Goal: Task Accomplishment & Management: Manage account settings

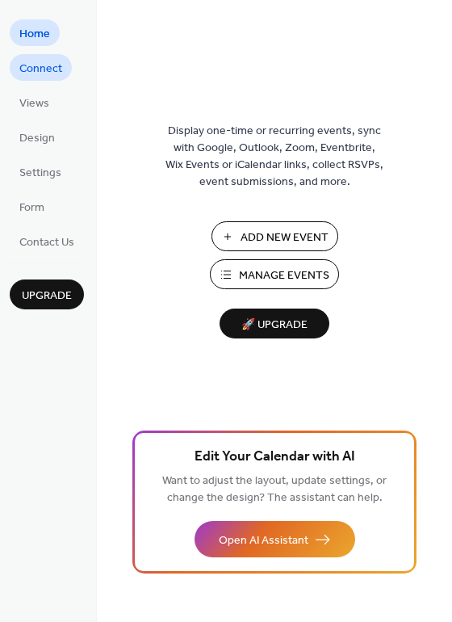
click at [51, 68] on span "Connect" at bounding box center [40, 69] width 43 height 17
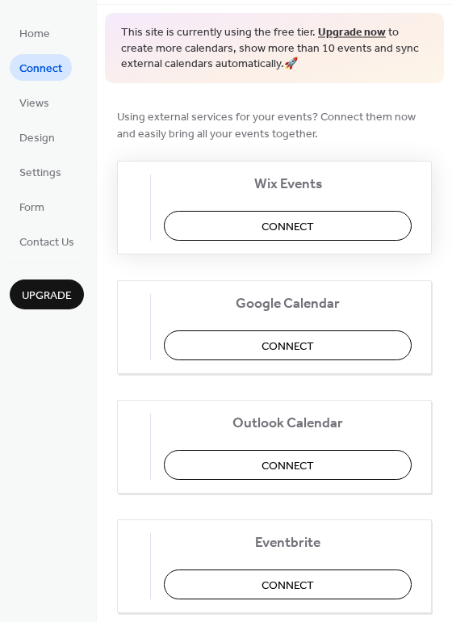
scroll to position [88, 0]
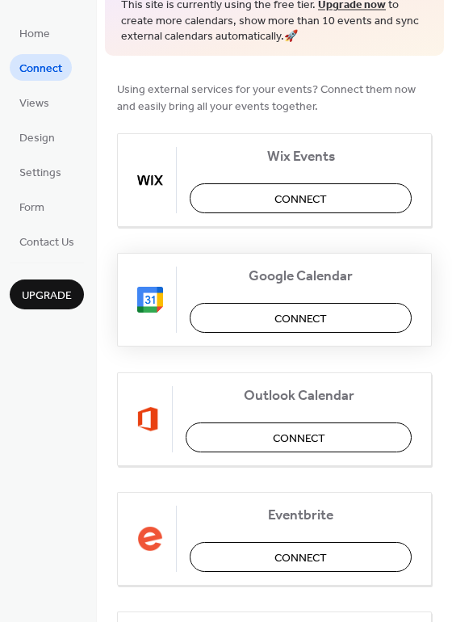
click at [299, 321] on span "Connect" at bounding box center [301, 318] width 52 height 17
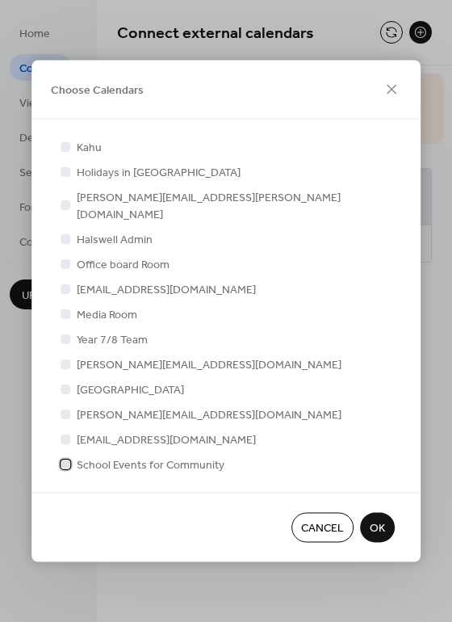
click at [66, 459] on div at bounding box center [66, 464] width 10 height 10
click at [377, 520] on span "OK" at bounding box center [377, 528] width 15 height 17
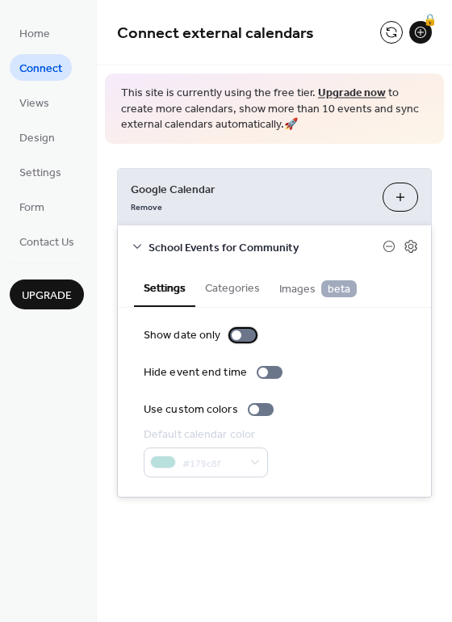
click at [236, 334] on div at bounding box center [237, 335] width 10 height 10
click at [246, 331] on div at bounding box center [250, 335] width 10 height 10
click at [252, 410] on div at bounding box center [255, 410] width 10 height 10
click at [262, 407] on div at bounding box center [267, 410] width 10 height 10
click at [230, 285] on button "Categories" at bounding box center [232, 286] width 74 height 37
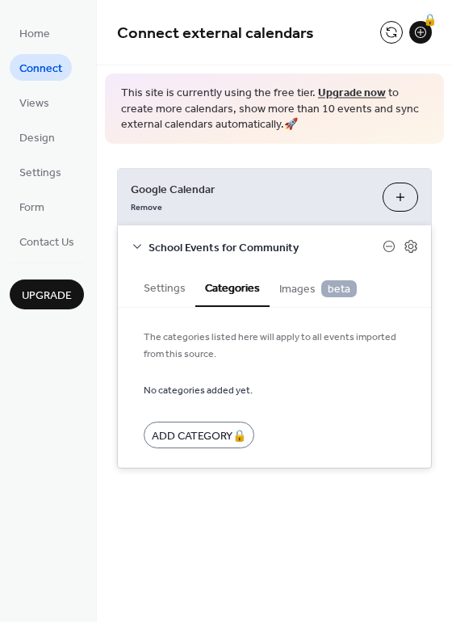
click at [292, 290] on span "Images beta" at bounding box center [318, 289] width 78 height 18
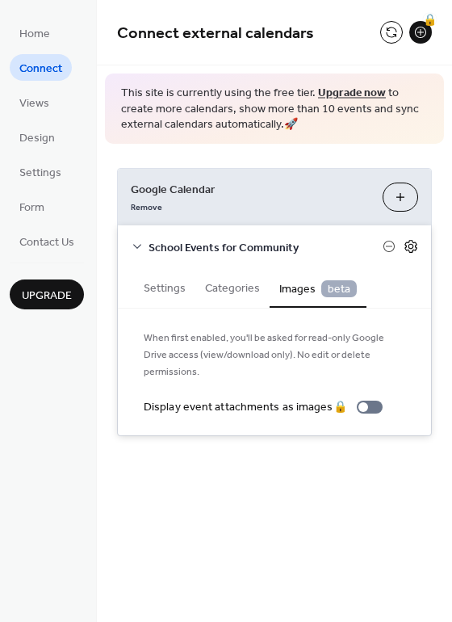
click at [409, 250] on icon at bounding box center [411, 246] width 15 height 15
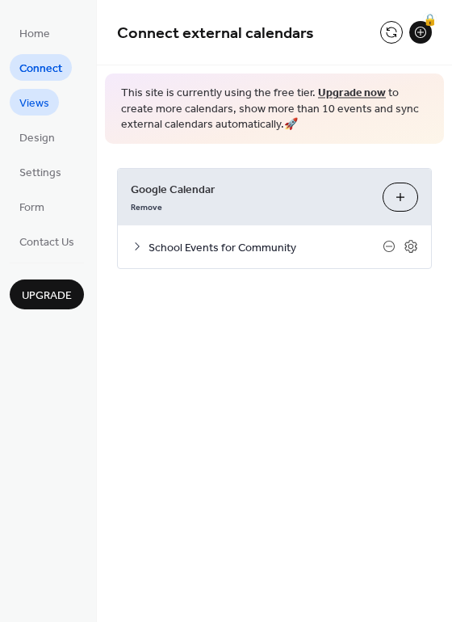
click at [43, 101] on span "Views" at bounding box center [34, 103] width 30 height 17
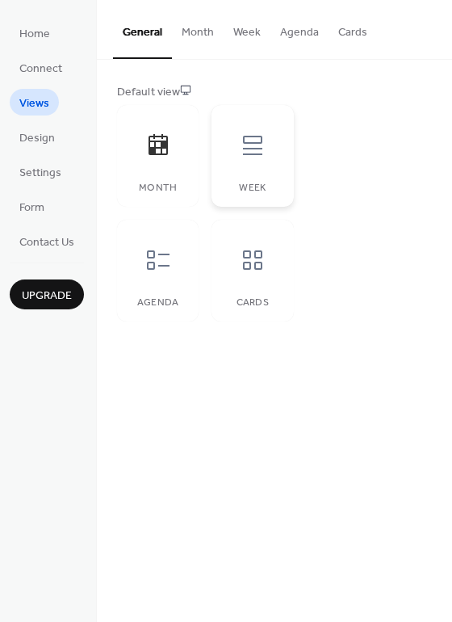
click at [254, 152] on icon at bounding box center [253, 145] width 26 height 26
click at [246, 35] on button "Week" at bounding box center [247, 28] width 47 height 57
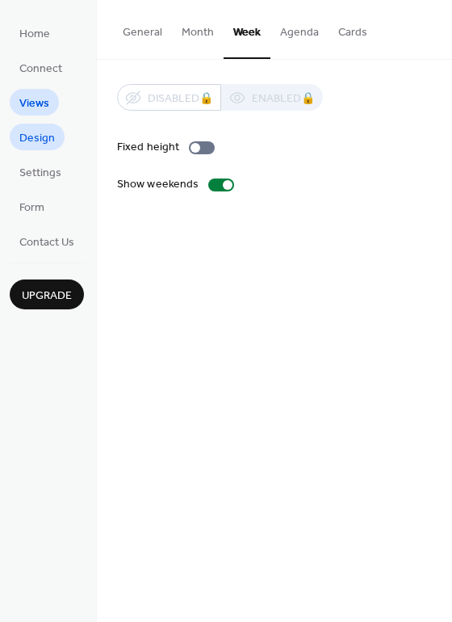
click at [53, 141] on link "Design" at bounding box center [37, 137] width 55 height 27
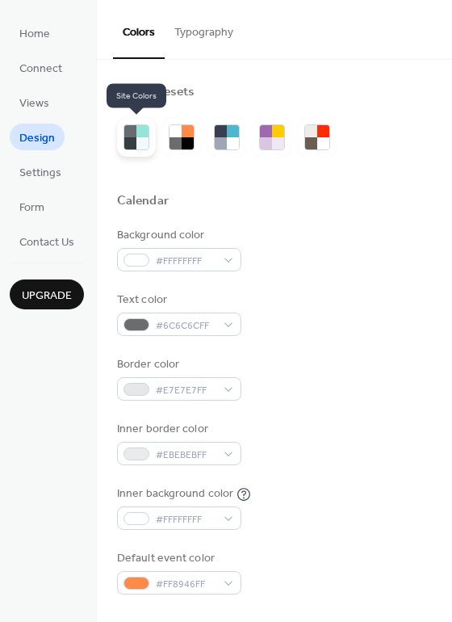
click at [138, 142] on div at bounding box center [142, 143] width 12 height 12
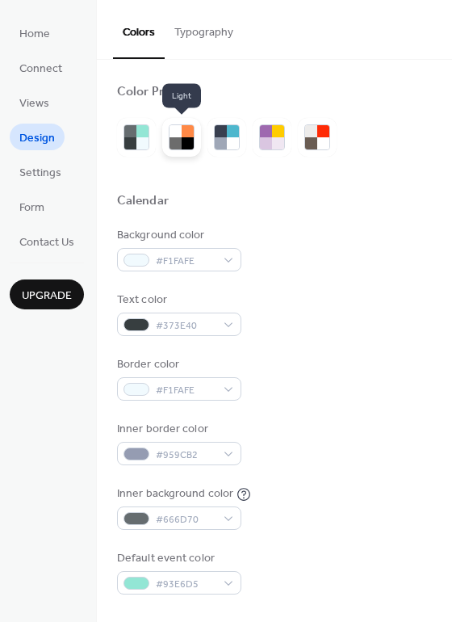
click at [180, 133] on div at bounding box center [176, 131] width 12 height 12
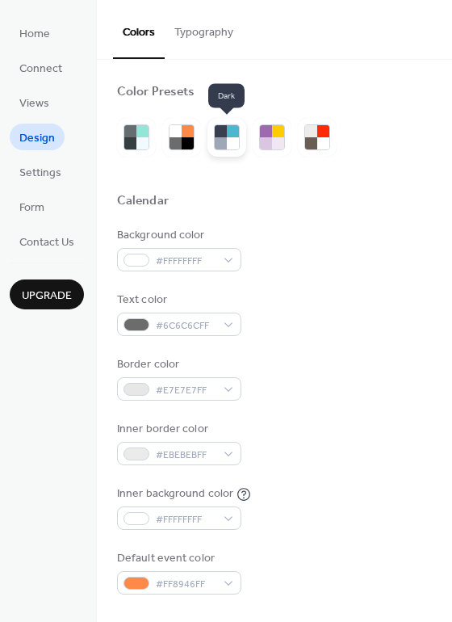
click at [225, 142] on div at bounding box center [221, 143] width 12 height 12
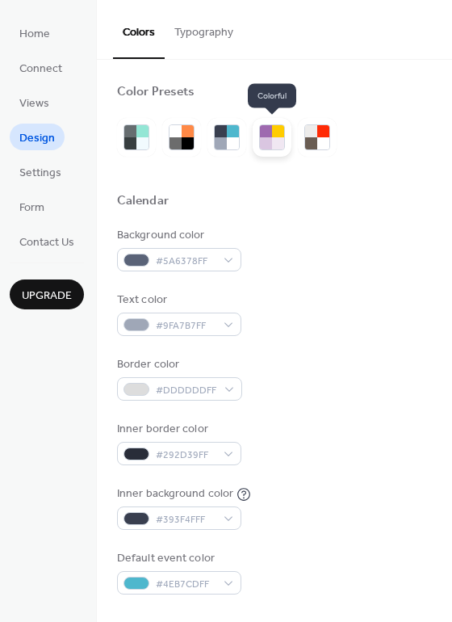
click at [278, 138] on div at bounding box center [278, 143] width 12 height 12
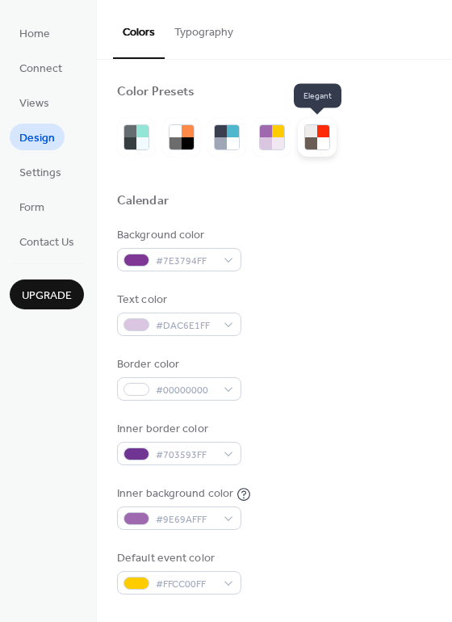
click at [310, 139] on div at bounding box center [311, 143] width 12 height 12
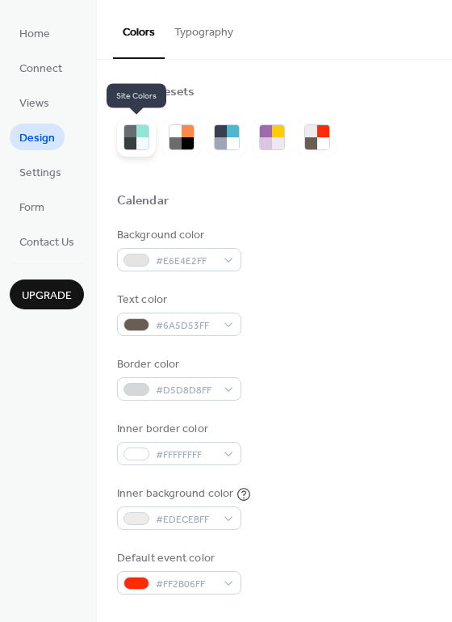
click at [137, 141] on div at bounding box center [142, 143] width 12 height 12
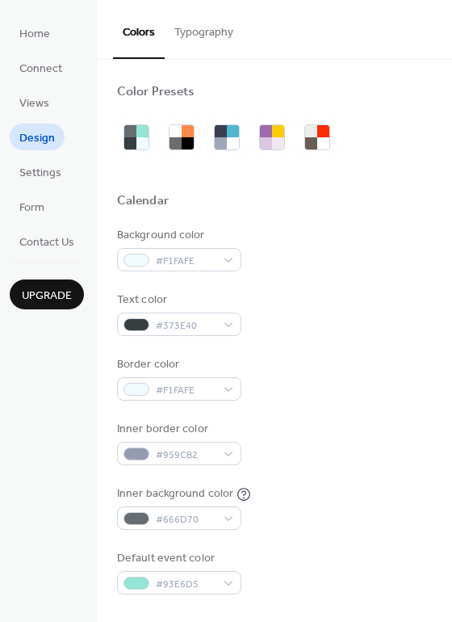
click at [188, 36] on button "Typography" at bounding box center [204, 28] width 78 height 57
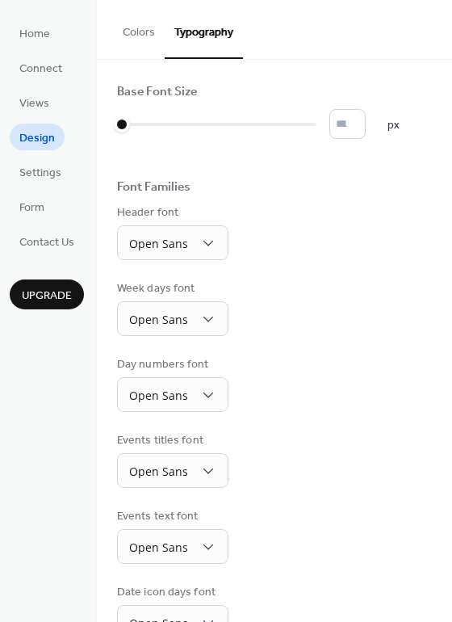
click at [141, 36] on button "Colors" at bounding box center [139, 28] width 52 height 57
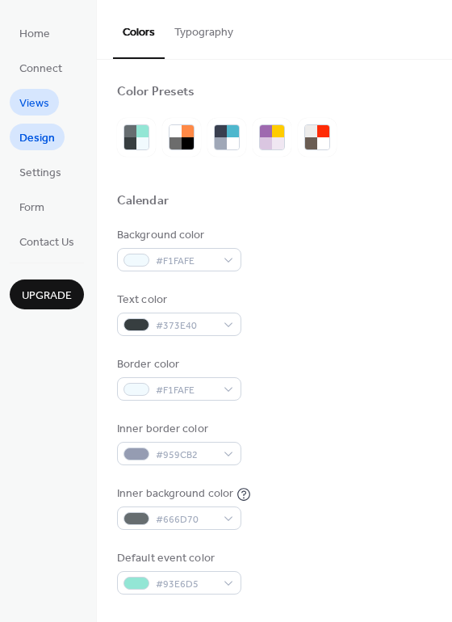
click at [40, 106] on span "Views" at bounding box center [34, 103] width 30 height 17
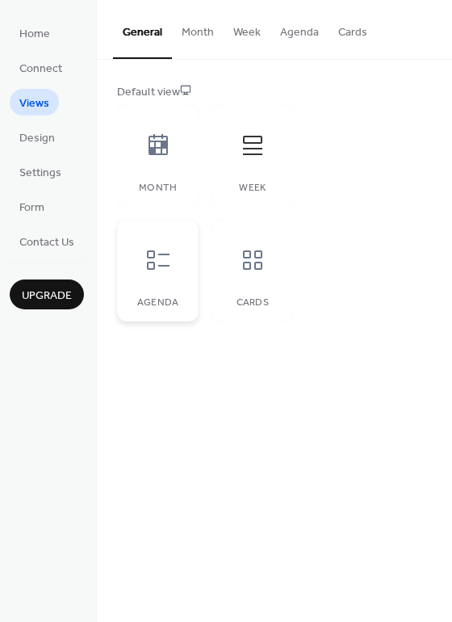
click at [157, 262] on icon at bounding box center [158, 260] width 26 height 26
click at [250, 265] on icon at bounding box center [252, 259] width 19 height 19
click at [167, 251] on icon at bounding box center [158, 260] width 26 height 26
click at [48, 176] on span "Settings" at bounding box center [40, 173] width 42 height 17
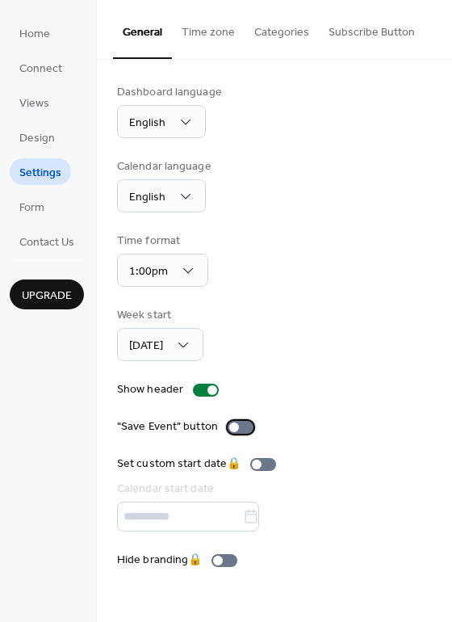
click at [233, 427] on div at bounding box center [234, 427] width 10 height 10
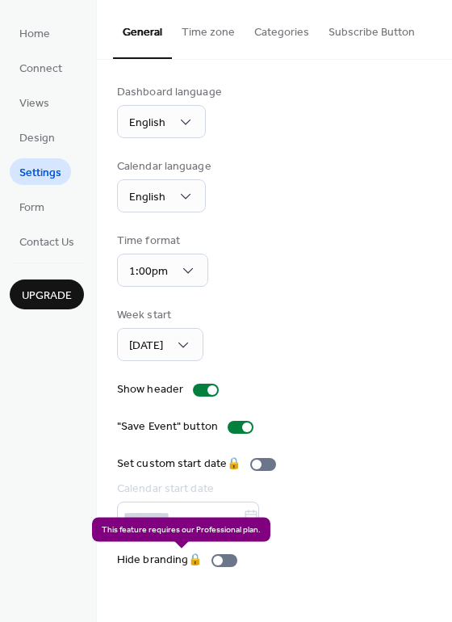
click at [216, 560] on div "Hide branding 🔒" at bounding box center [180, 560] width 127 height 17
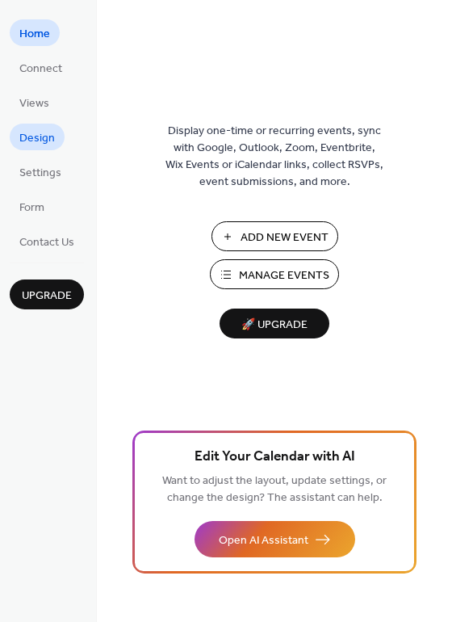
click at [44, 131] on span "Design" at bounding box center [37, 138] width 36 height 17
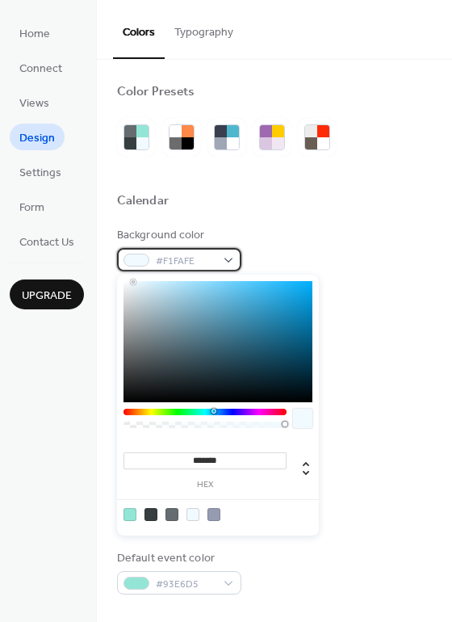
click at [228, 261] on div "#F1FAFE" at bounding box center [179, 259] width 124 height 23
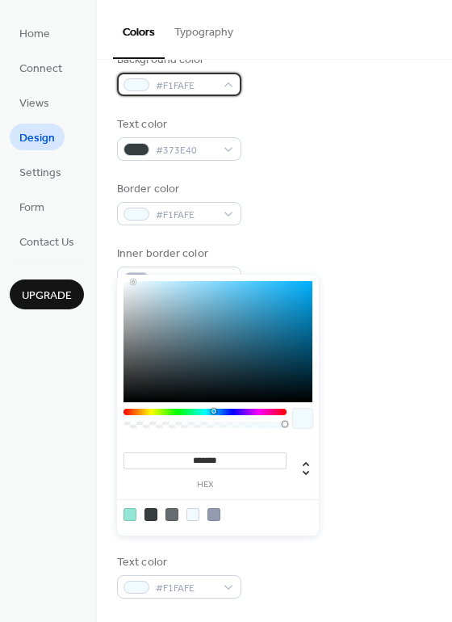
scroll to position [178, 0]
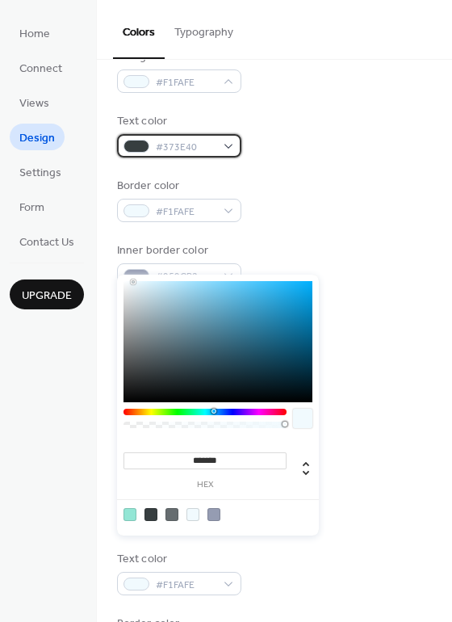
click at [228, 147] on div "#373E40" at bounding box center [179, 145] width 124 height 23
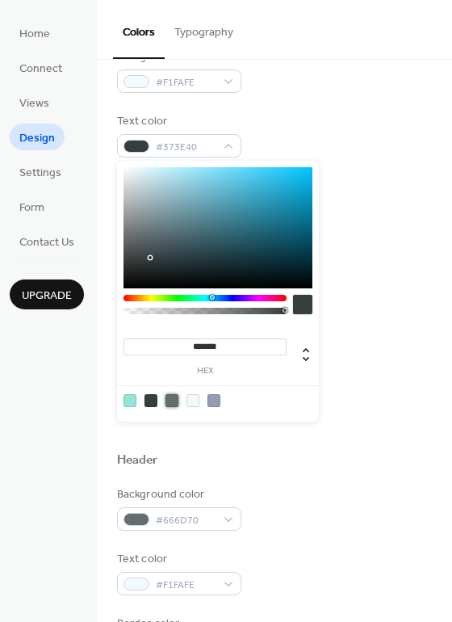
click at [170, 399] on div at bounding box center [172, 400] width 13 height 13
type input "*******"
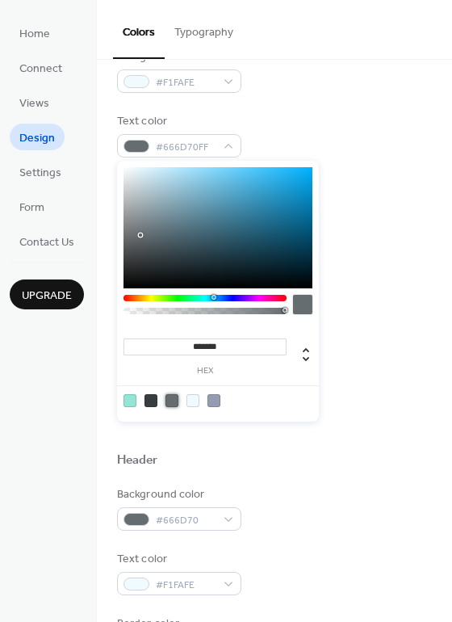
click at [290, 113] on div "Text color #666D70FF" at bounding box center [274, 135] width 315 height 44
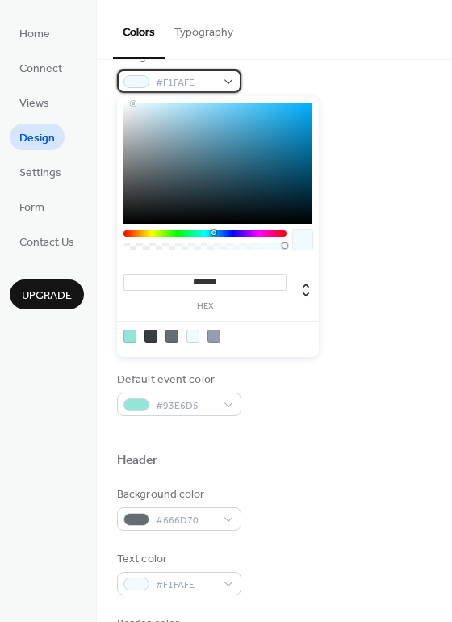
click at [224, 80] on div "#F1FAFE" at bounding box center [179, 80] width 124 height 23
click at [216, 334] on div at bounding box center [214, 335] width 13 height 13
type input "*******"
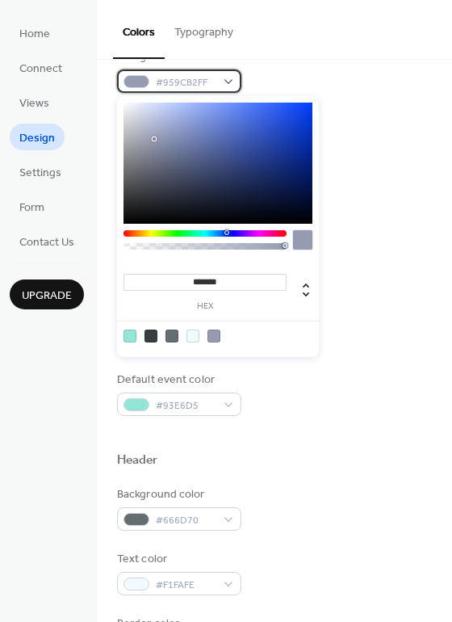
click at [230, 78] on div "#959CB2FF" at bounding box center [179, 80] width 124 height 23
click at [229, 78] on div "#959CB2FF" at bounding box center [179, 80] width 124 height 23
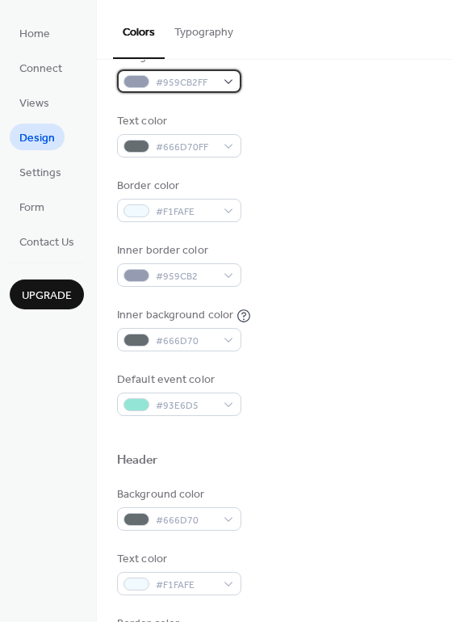
click at [227, 79] on div "#959CB2FF" at bounding box center [179, 80] width 124 height 23
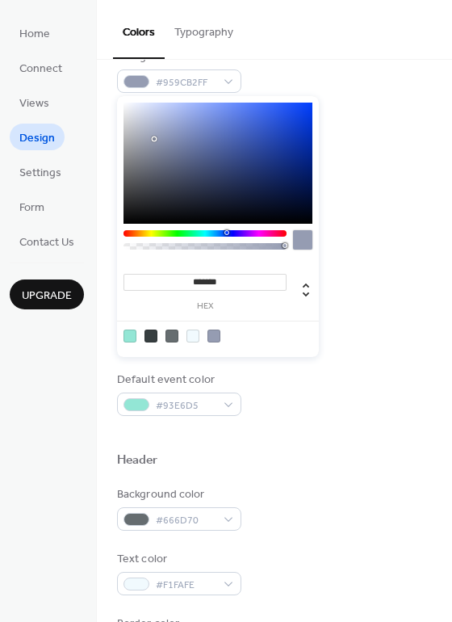
click at [194, 334] on div at bounding box center [193, 335] width 13 height 13
type input "*******"
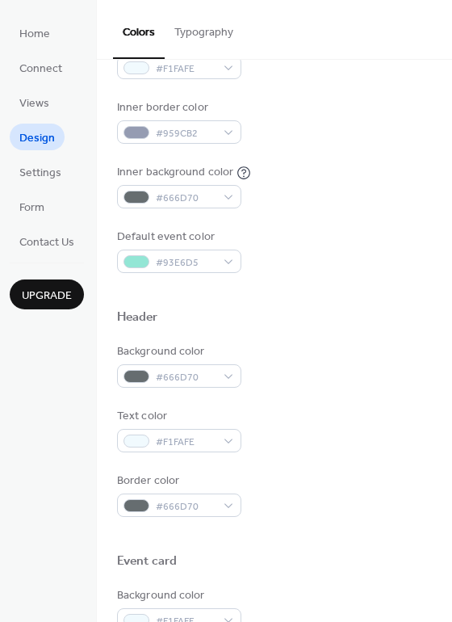
scroll to position [324, 0]
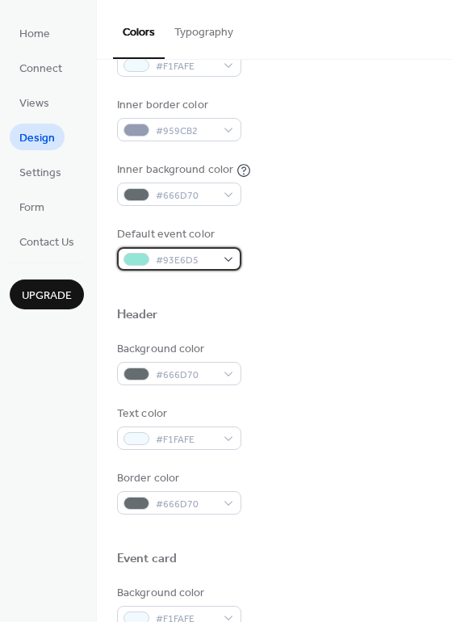
click at [229, 256] on div "#93E6D5" at bounding box center [179, 258] width 124 height 23
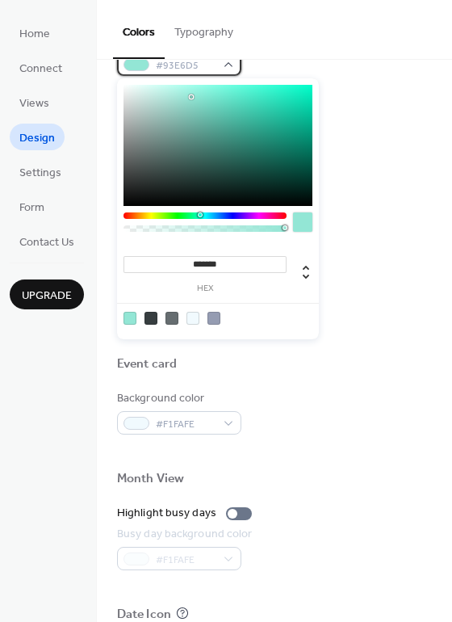
scroll to position [520, 0]
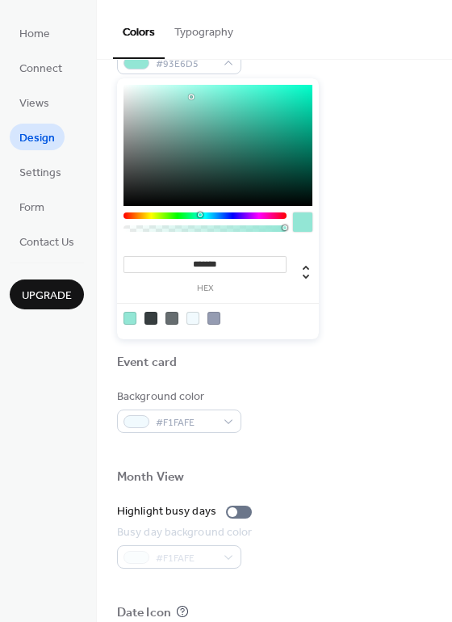
click at [358, 315] on div "Border color #666D70" at bounding box center [274, 296] width 315 height 44
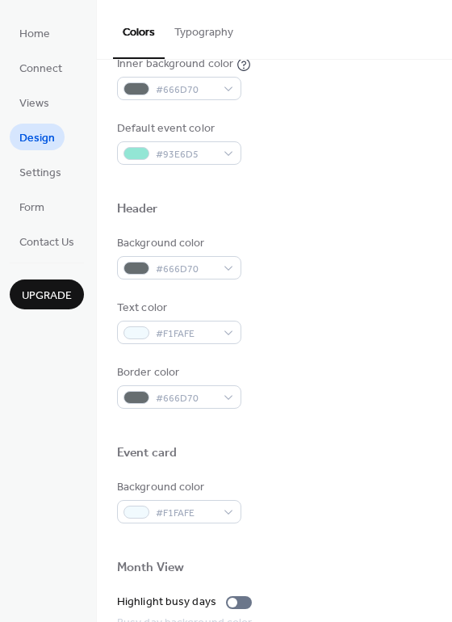
scroll to position [426, 0]
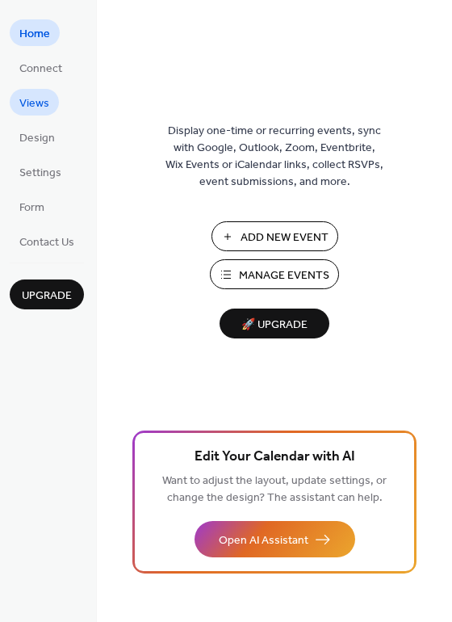
click at [46, 104] on span "Views" at bounding box center [34, 103] width 30 height 17
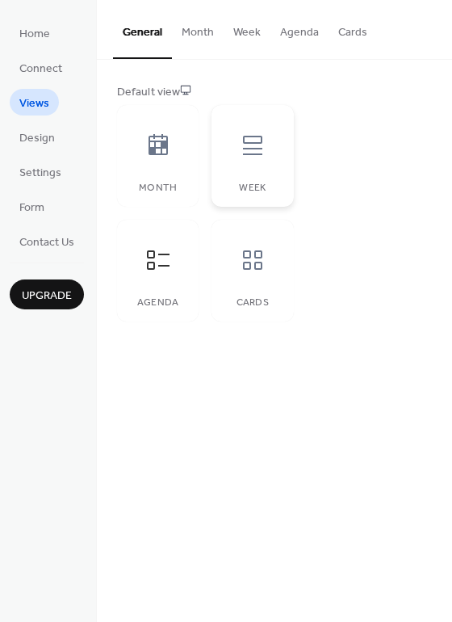
click at [256, 162] on div at bounding box center [253, 145] width 48 height 48
click at [158, 263] on icon at bounding box center [158, 260] width 26 height 26
click at [52, 142] on span "Design" at bounding box center [37, 138] width 36 height 17
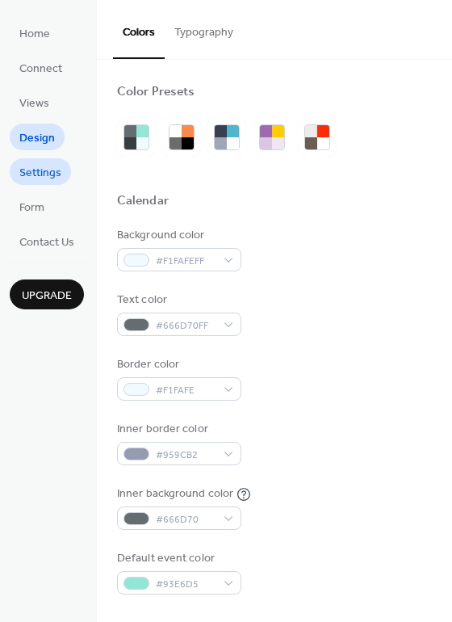
click at [51, 172] on span "Settings" at bounding box center [40, 173] width 42 height 17
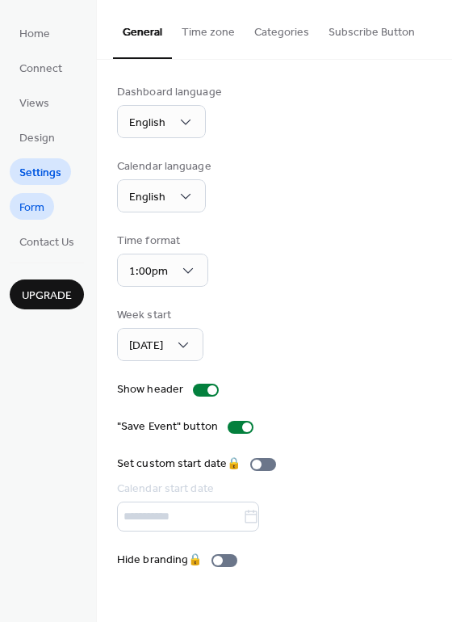
click at [43, 208] on span "Form" at bounding box center [31, 207] width 25 height 17
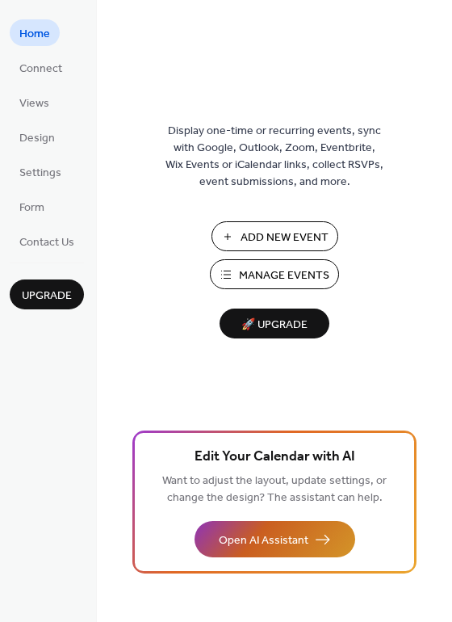
click at [281, 539] on span "Open AI Assistant" at bounding box center [264, 540] width 90 height 17
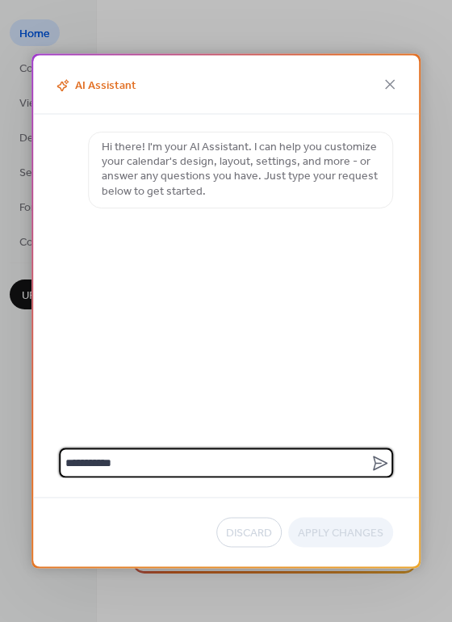
type textarea "**********"
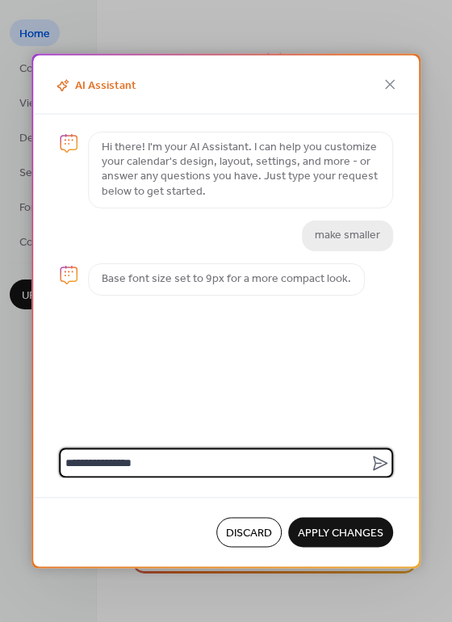
type textarea "**********"
click at [342, 527] on span "Apply Changes" at bounding box center [341, 533] width 86 height 17
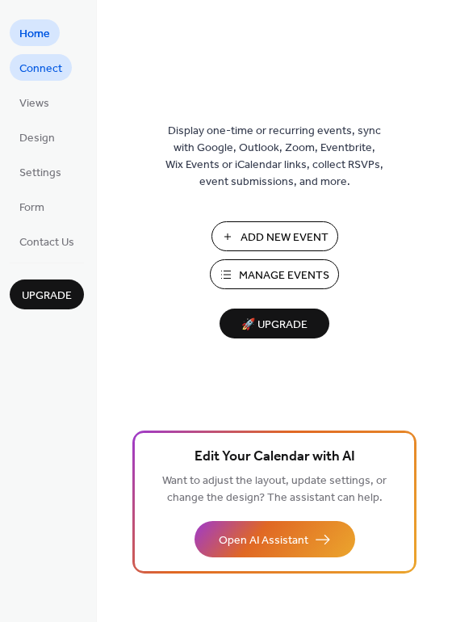
click at [61, 63] on span "Connect" at bounding box center [40, 69] width 43 height 17
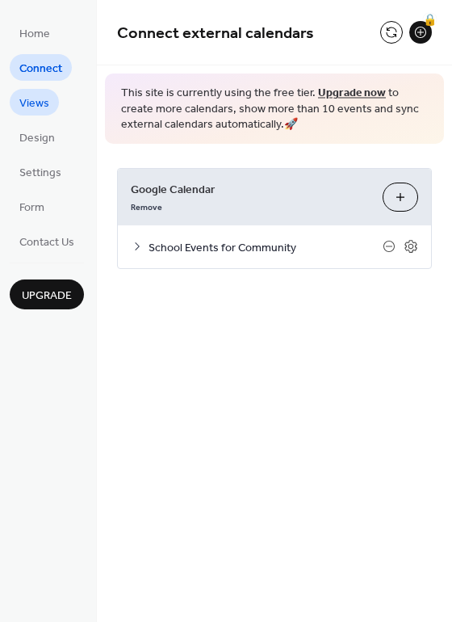
click at [48, 101] on span "Views" at bounding box center [34, 103] width 30 height 17
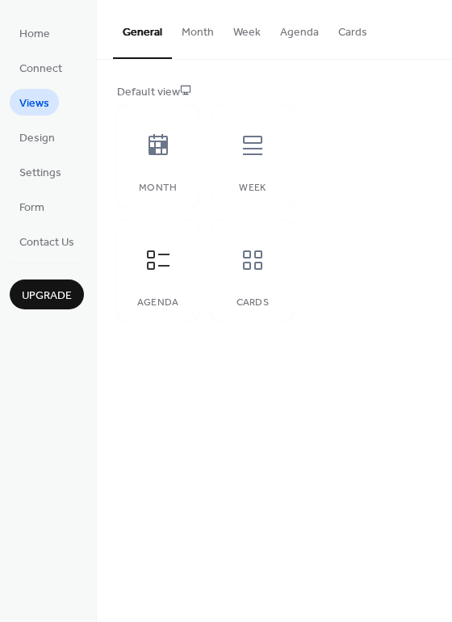
click at [299, 37] on button "Agenda" at bounding box center [300, 28] width 58 height 57
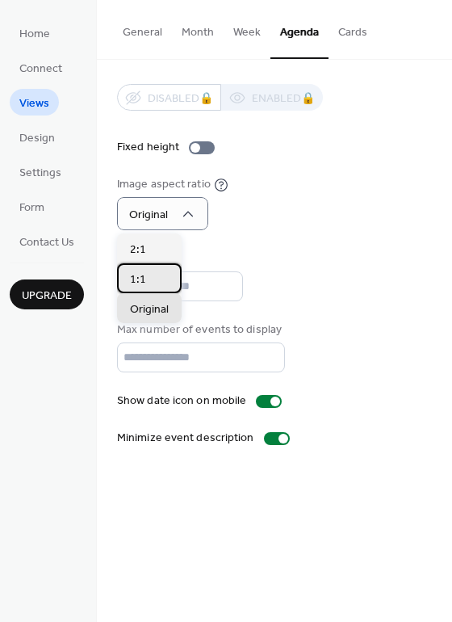
click at [157, 274] on div "1:1" at bounding box center [149, 278] width 65 height 30
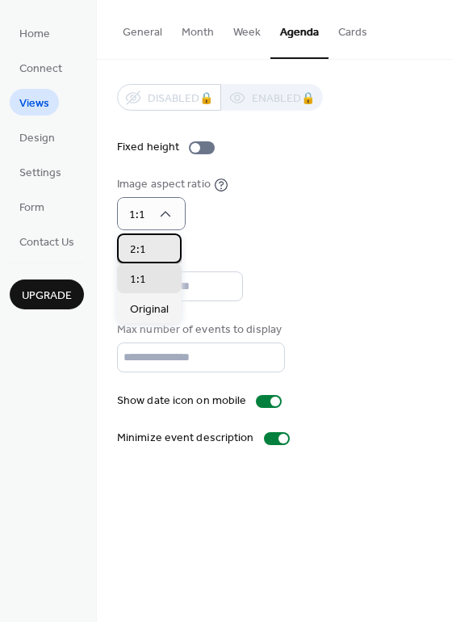
click at [154, 253] on div "2:1" at bounding box center [149, 248] width 65 height 30
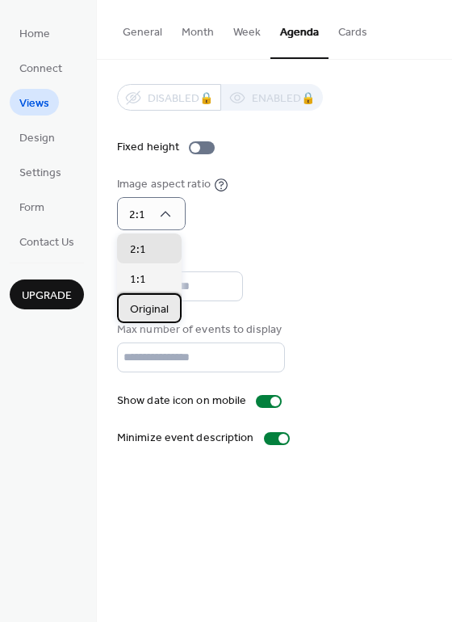
click at [152, 313] on span "Original" at bounding box center [149, 309] width 39 height 17
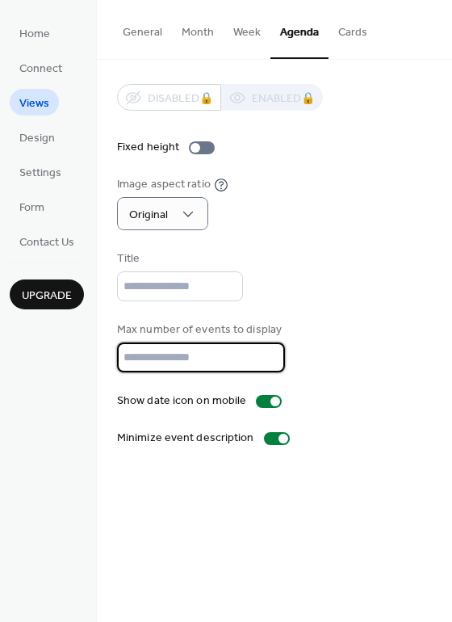
click at [267, 363] on input "**" at bounding box center [201, 357] width 168 height 30
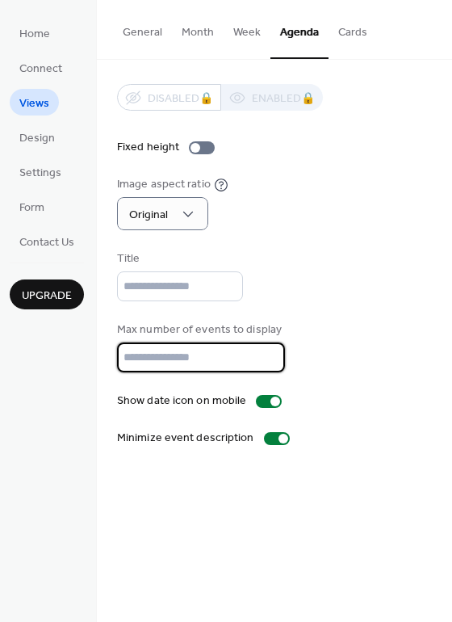
click at [267, 363] on input "**" at bounding box center [201, 357] width 168 height 30
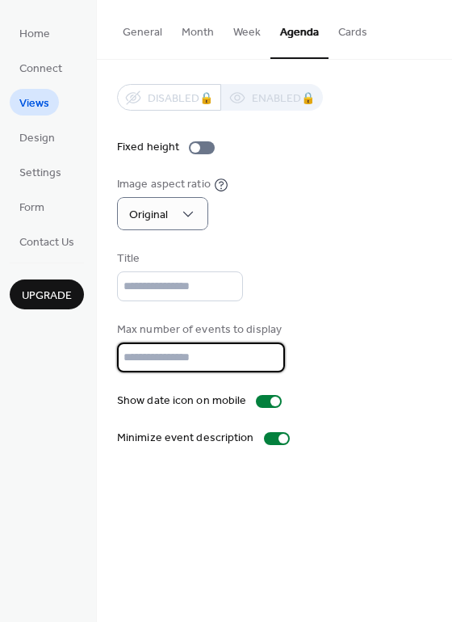
click at [267, 363] on input "*" at bounding box center [201, 357] width 168 height 30
type input "*"
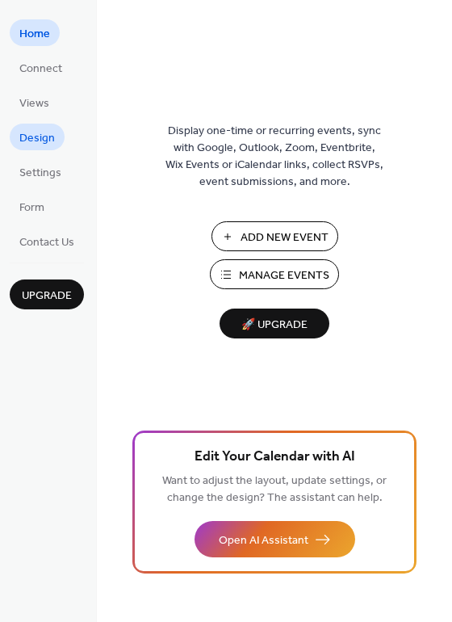
click at [46, 136] on span "Design" at bounding box center [37, 138] width 36 height 17
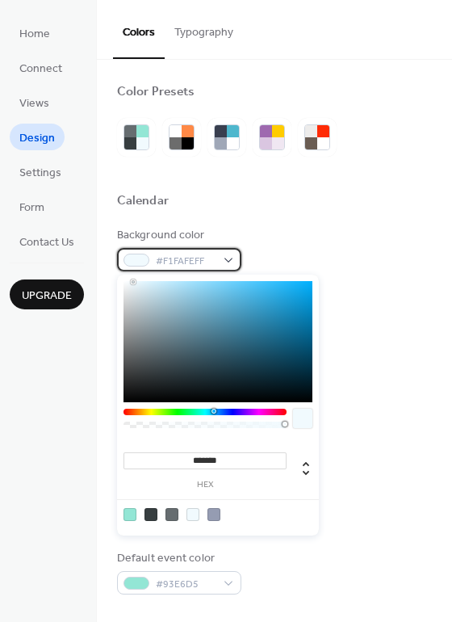
click at [229, 261] on div "#F1FAFEFF" at bounding box center [179, 259] width 124 height 23
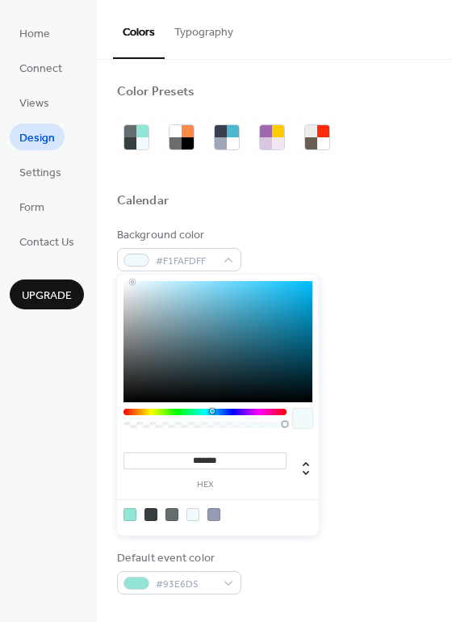
type input "*******"
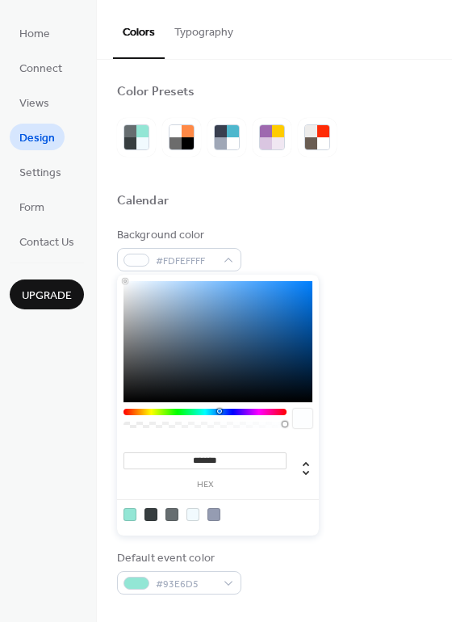
drag, startPoint x: 133, startPoint y: 282, endPoint x: 125, endPoint y: 278, distance: 9.0
click at [125, 278] on div "******* hex" at bounding box center [218, 405] width 202 height 261
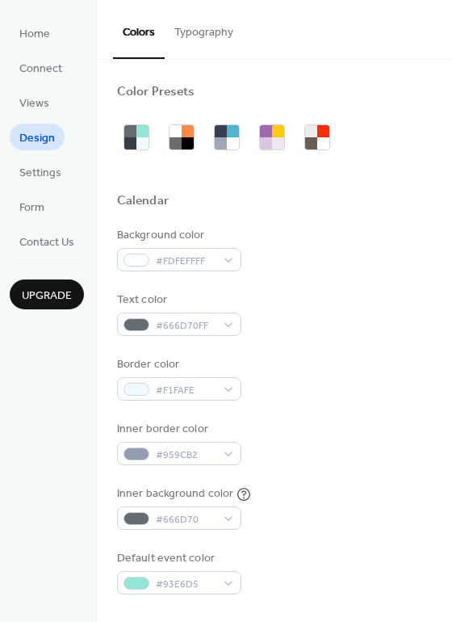
click at [252, 209] on div "Calendar" at bounding box center [274, 203] width 315 height 21
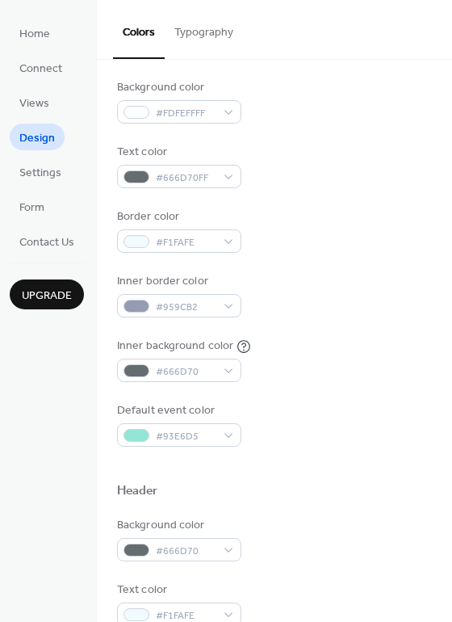
scroll to position [170, 0]
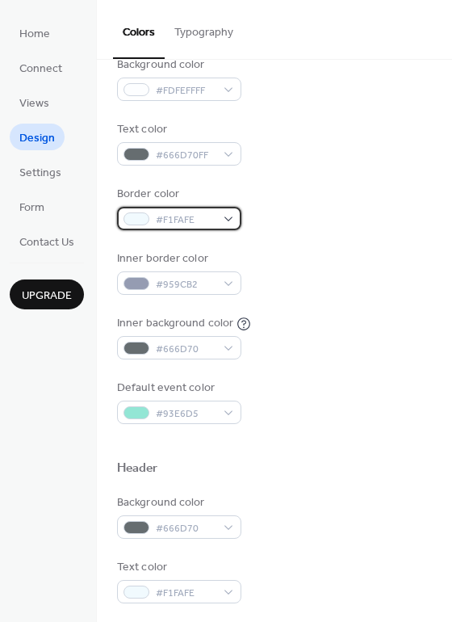
click at [229, 219] on div "#F1FAFE" at bounding box center [179, 218] width 124 height 23
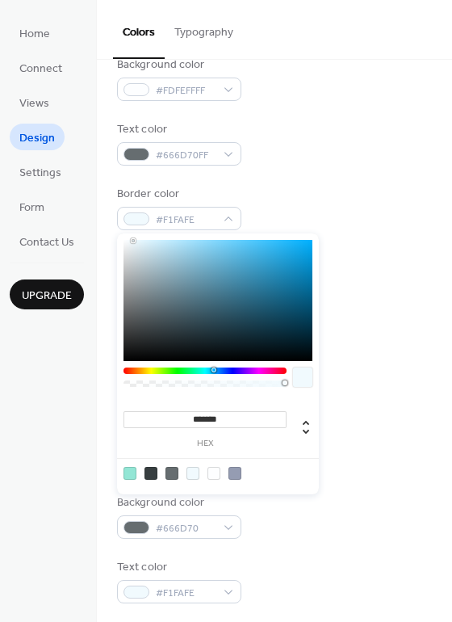
click at [125, 237] on div "******* hex" at bounding box center [218, 363] width 202 height 261
type input "*******"
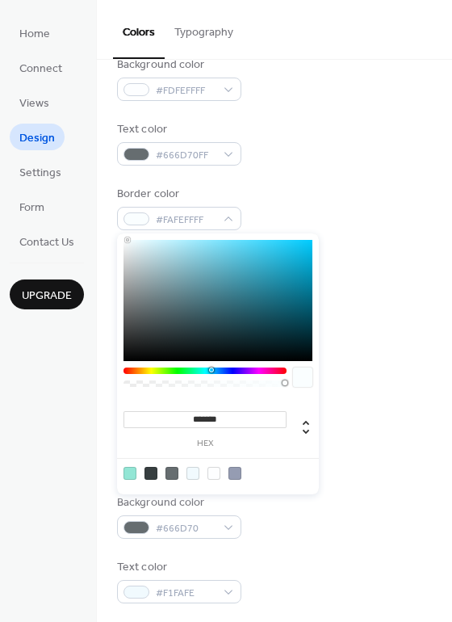
click at [128, 239] on div at bounding box center [127, 239] width 3 height 3
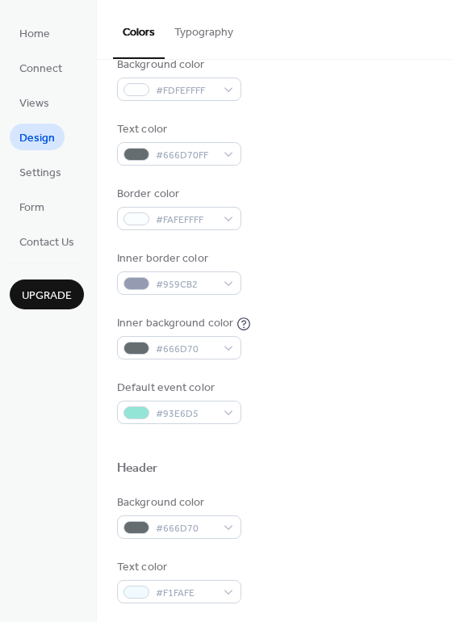
click at [276, 195] on div "Border color #FAFEFFFF" at bounding box center [274, 208] width 315 height 44
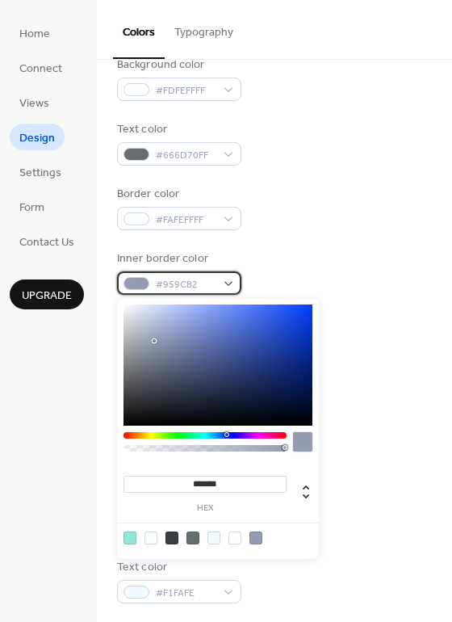
click at [229, 281] on div "#959CB2" at bounding box center [179, 282] width 124 height 23
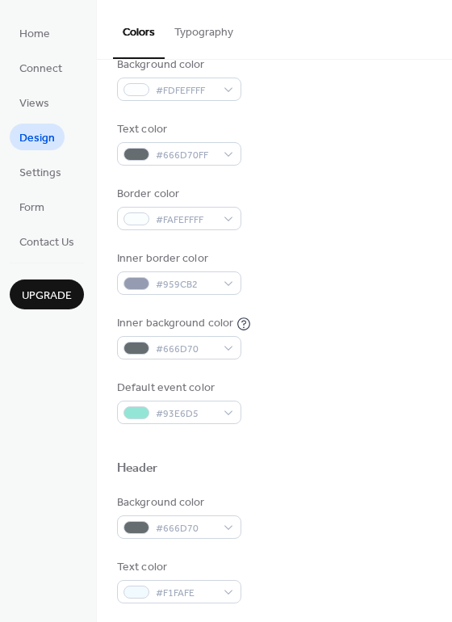
click at [287, 250] on div "Background color #FDFEFFFF Text color #666D70FF Border color #FAFEFFFF Inner bo…" at bounding box center [274, 240] width 315 height 367
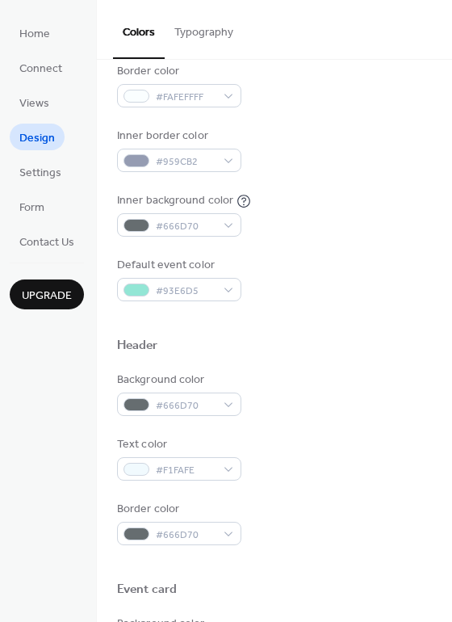
scroll to position [297, 0]
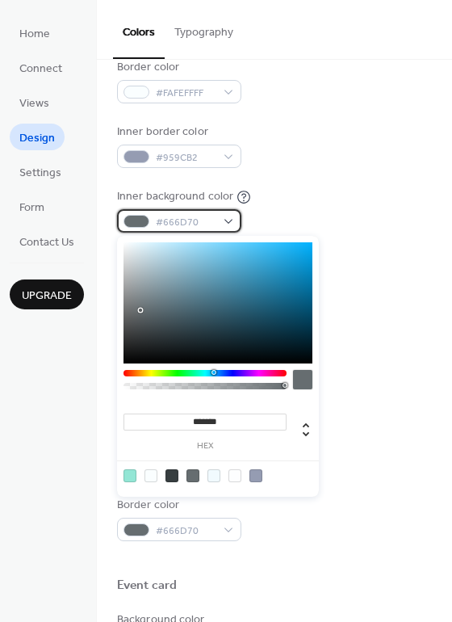
click at [230, 222] on div "#666D70" at bounding box center [179, 220] width 124 height 23
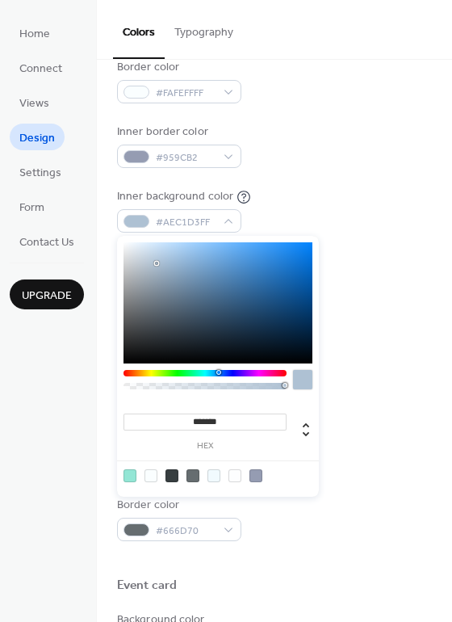
drag, startPoint x: 141, startPoint y: 308, endPoint x: 157, endPoint y: 263, distance: 48.0
click at [157, 263] on div at bounding box center [156, 263] width 3 height 3
type input "*******"
click at [151, 259] on div at bounding box center [150, 259] width 3 height 3
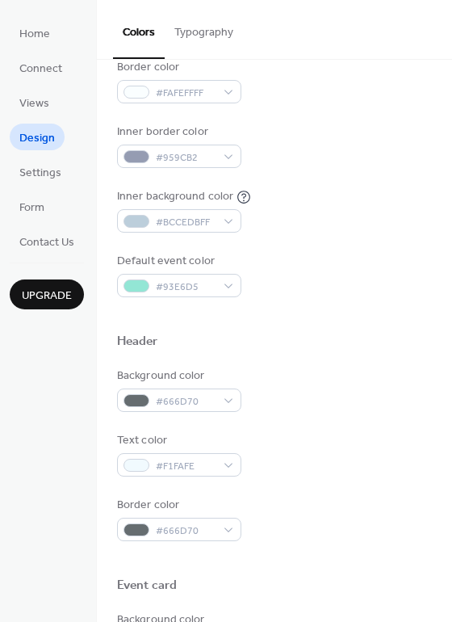
click at [283, 203] on div "Inner background color #BCCEDBFF" at bounding box center [274, 210] width 315 height 44
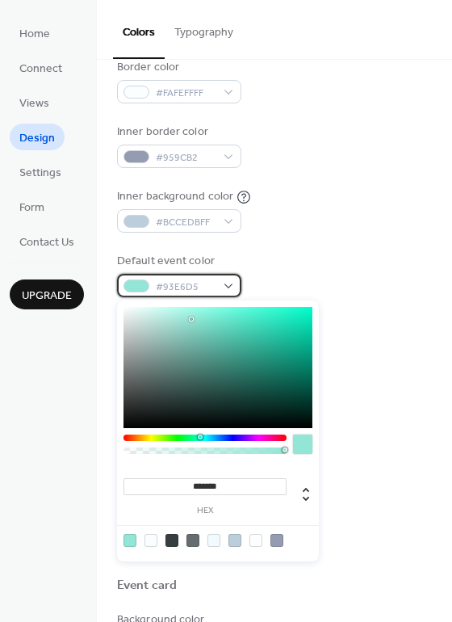
click at [227, 283] on div "#93E6D5" at bounding box center [179, 285] width 124 height 23
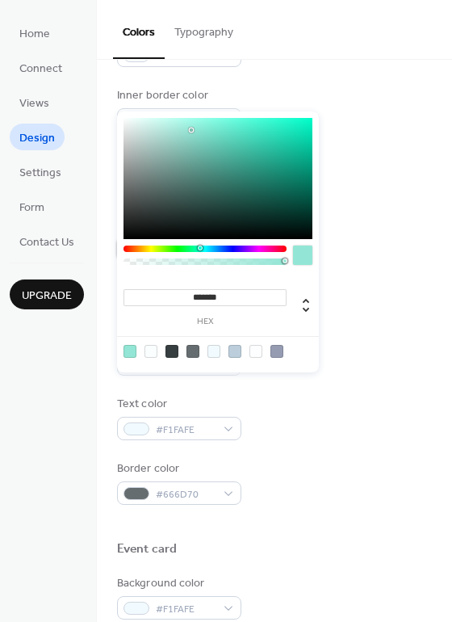
scroll to position [331, 0]
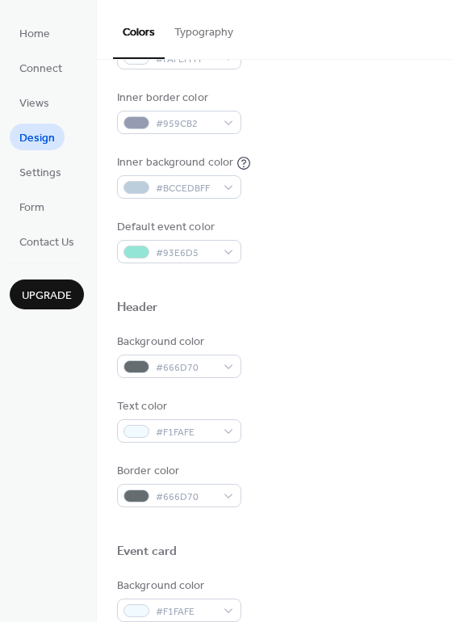
click at [392, 338] on div "Background color #666D70" at bounding box center [274, 356] width 315 height 44
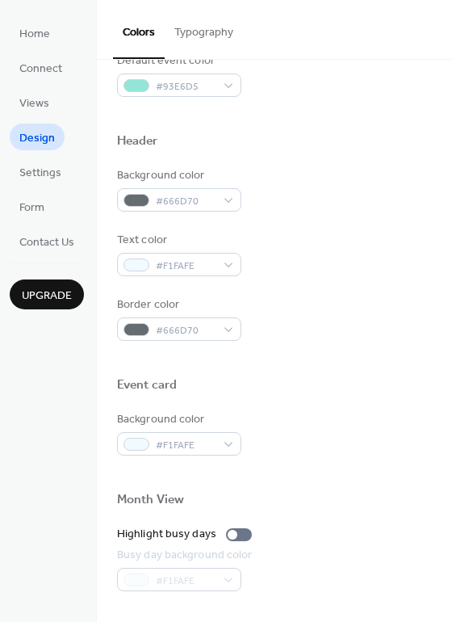
scroll to position [505, 0]
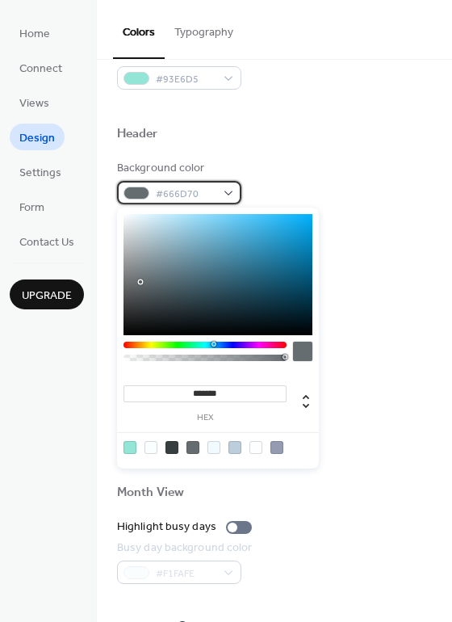
click at [228, 191] on div "#666D70" at bounding box center [179, 192] width 124 height 23
click at [235, 447] on div at bounding box center [235, 447] width 13 height 13
type input "*******"
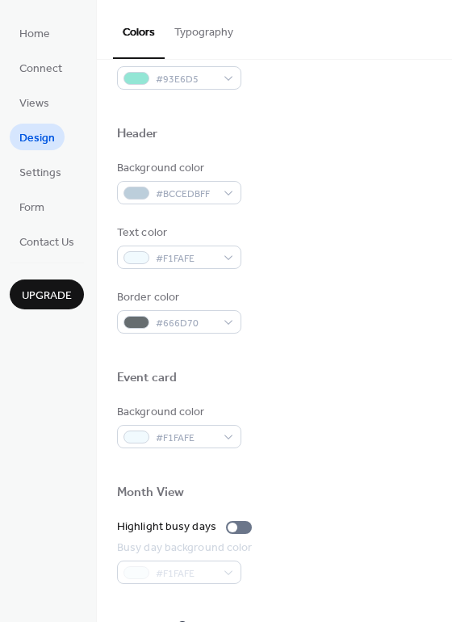
click at [368, 268] on div "Text color #F1FAFE" at bounding box center [274, 247] width 315 height 44
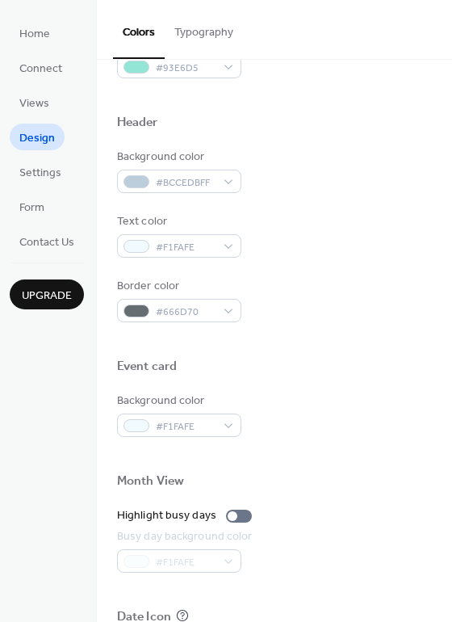
scroll to position [527, 0]
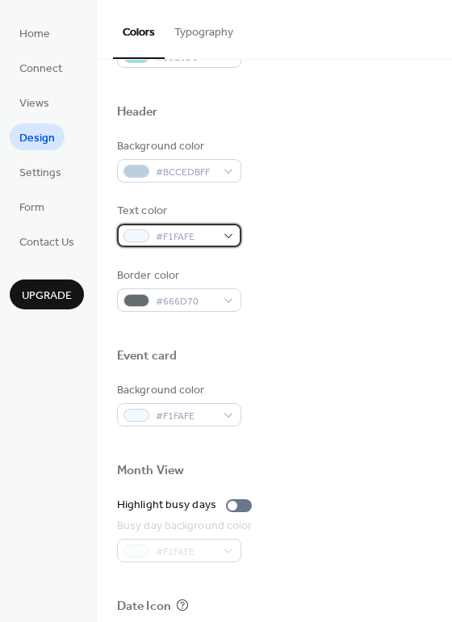
click at [229, 235] on div "#F1FAFE" at bounding box center [179, 235] width 124 height 23
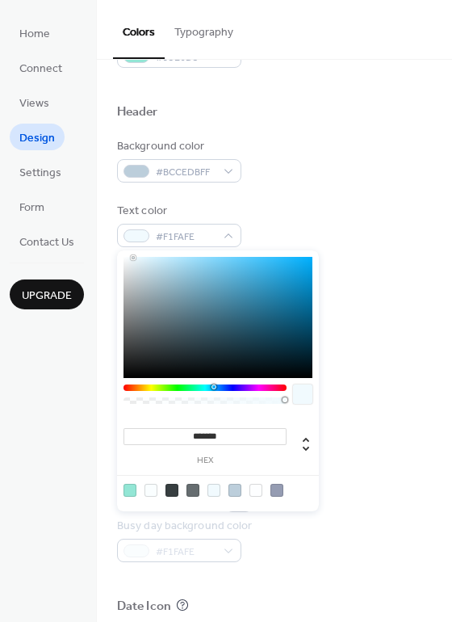
click at [300, 388] on div at bounding box center [302, 393] width 19 height 19
type input "*******"
drag, startPoint x: 133, startPoint y: 256, endPoint x: 120, endPoint y: 254, distance: 13.9
click at [120, 254] on div "******* hex" at bounding box center [218, 380] width 202 height 261
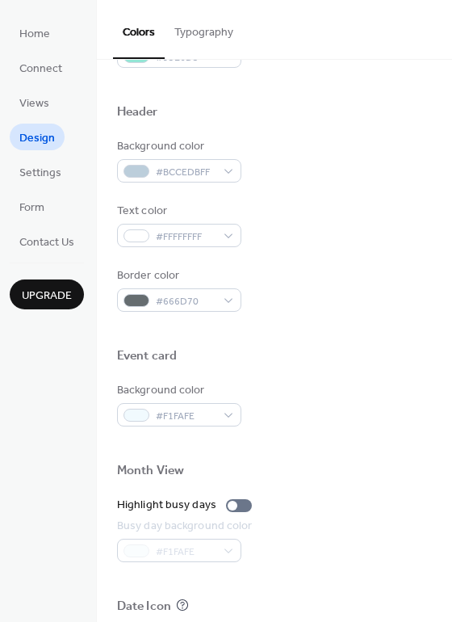
click at [363, 213] on div "Text color #FFFFFFFF" at bounding box center [274, 225] width 315 height 44
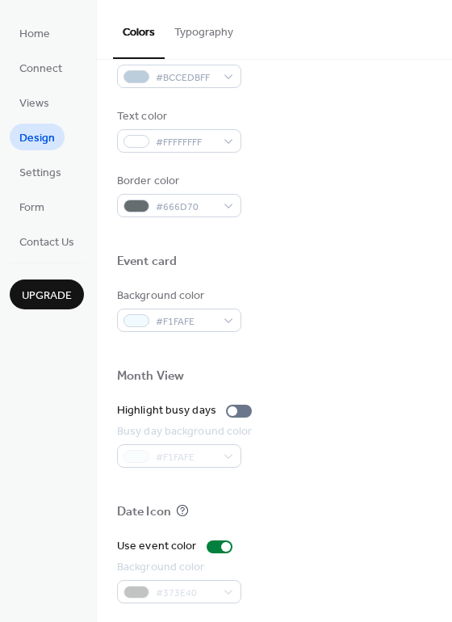
scroll to position [636, 0]
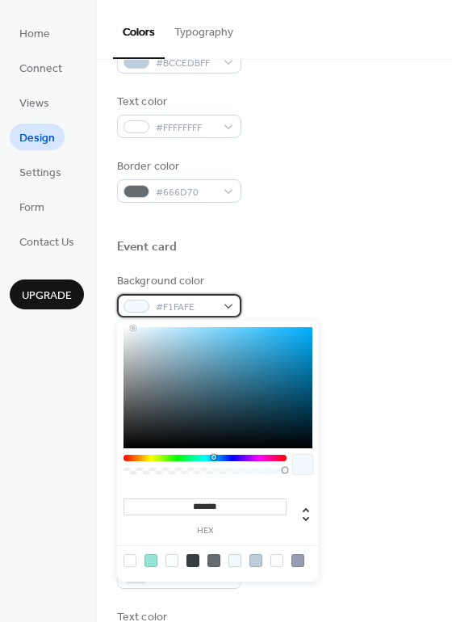
click at [230, 304] on div "#F1FAFE" at bounding box center [179, 305] width 124 height 23
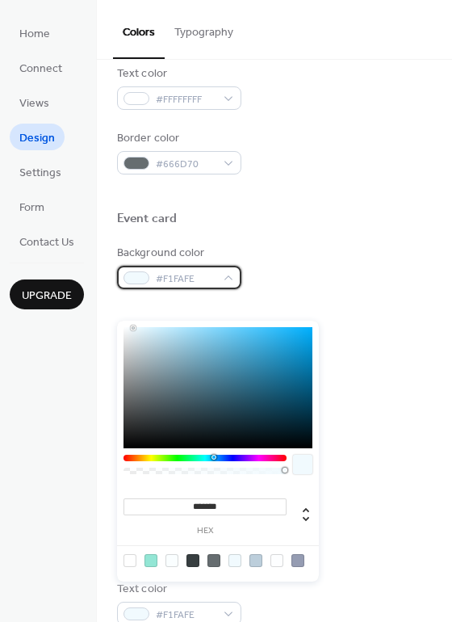
scroll to position [691, 0]
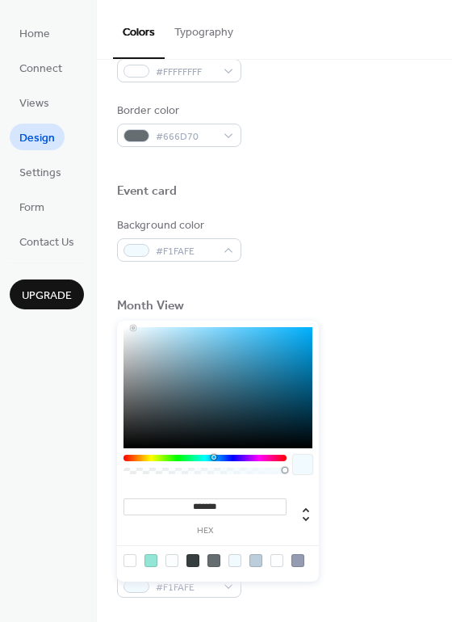
click at [234, 498] on input "*******" at bounding box center [205, 506] width 163 height 17
click at [257, 560] on div at bounding box center [256, 560] width 13 height 13
type input "*******"
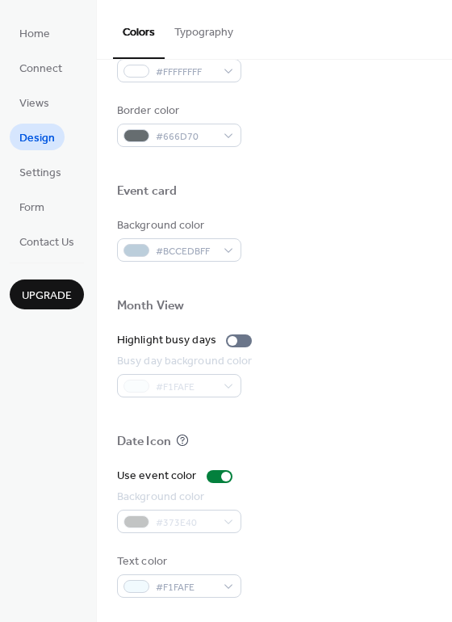
click at [392, 447] on div "Date Icon" at bounding box center [274, 444] width 315 height 21
click at [221, 475] on div at bounding box center [226, 477] width 10 height 10
click at [209, 476] on div at bounding box center [213, 477] width 10 height 10
click at [229, 520] on div "#373E40" at bounding box center [179, 521] width 124 height 23
click at [221, 474] on div at bounding box center [226, 477] width 10 height 10
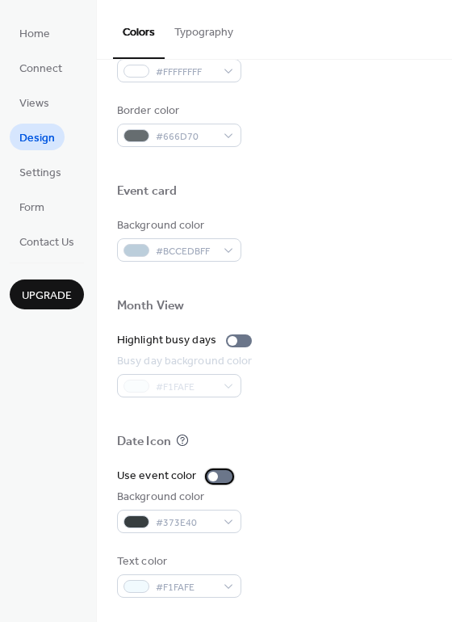
click at [221, 474] on div at bounding box center [220, 476] width 26 height 13
click at [221, 474] on div at bounding box center [226, 477] width 10 height 10
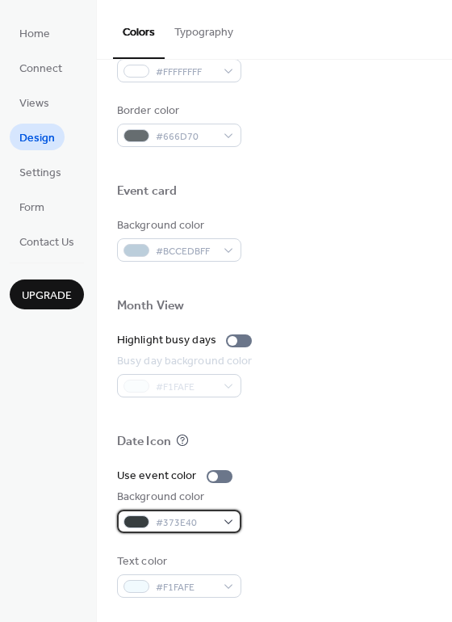
click at [229, 520] on div "#373E40" at bounding box center [179, 521] width 124 height 23
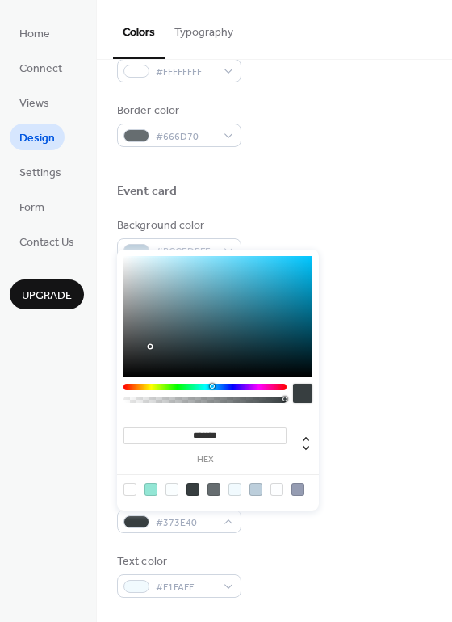
click at [259, 488] on div at bounding box center [256, 489] width 13 height 13
type input "*******"
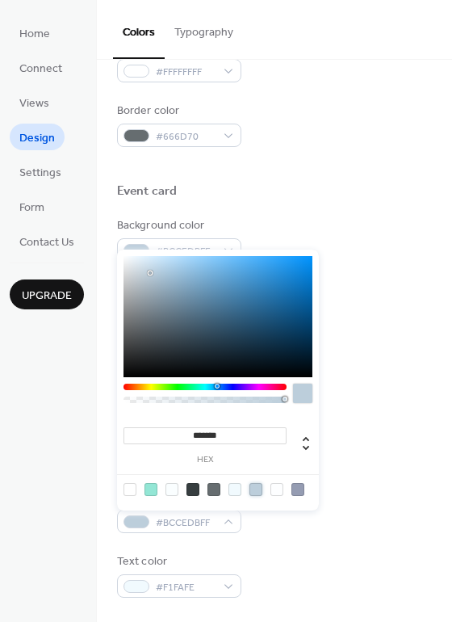
click at [366, 461] on div at bounding box center [274, 461] width 315 height 13
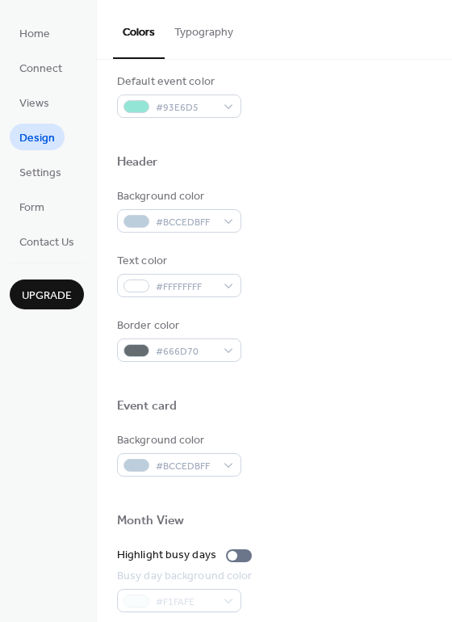
scroll to position [470, 0]
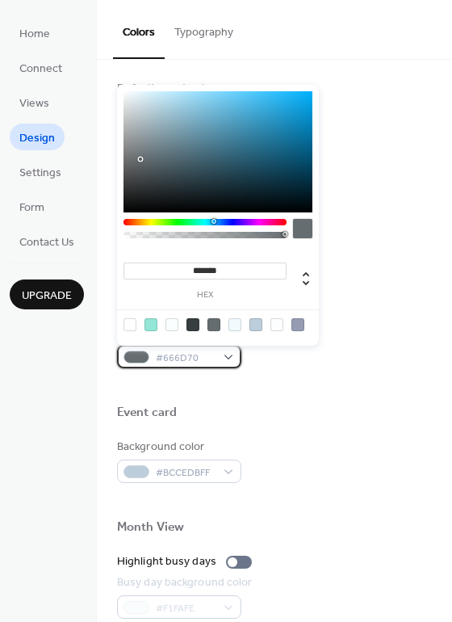
click at [229, 355] on div "#666D70" at bounding box center [179, 356] width 124 height 23
click at [257, 321] on div at bounding box center [256, 324] width 13 height 13
type input "*******"
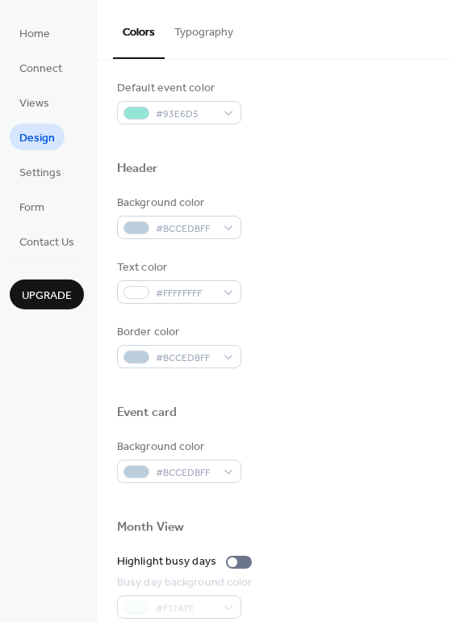
click at [265, 426] on div at bounding box center [274, 432] width 315 height 13
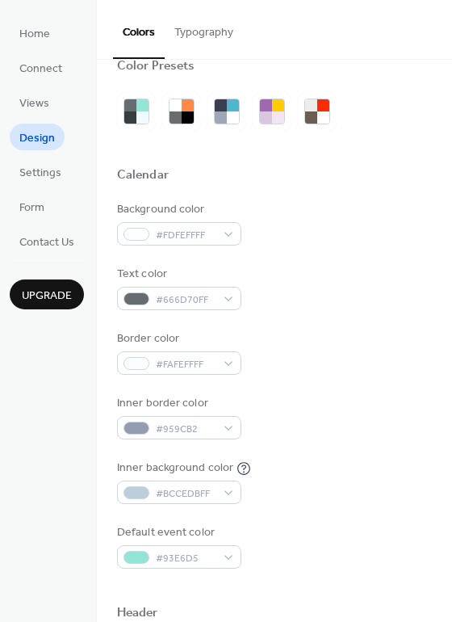
scroll to position [0, 0]
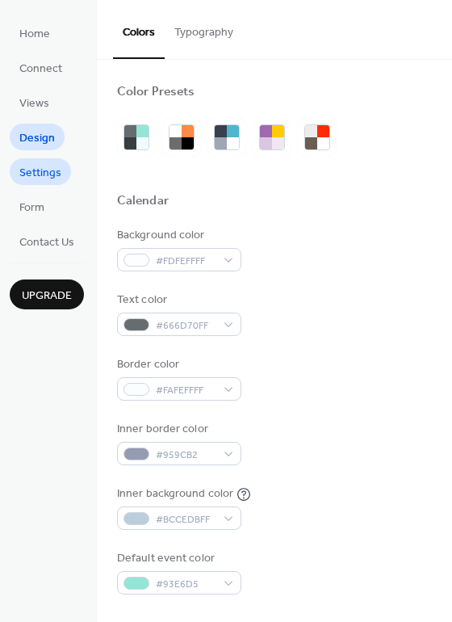
click at [44, 176] on span "Settings" at bounding box center [40, 173] width 42 height 17
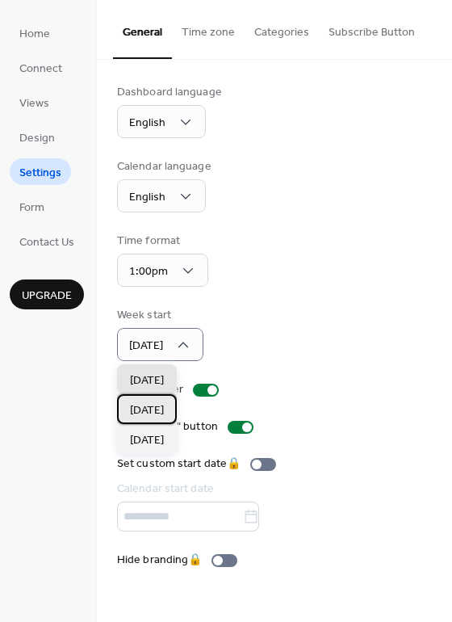
click at [166, 399] on div "Monday" at bounding box center [147, 409] width 60 height 30
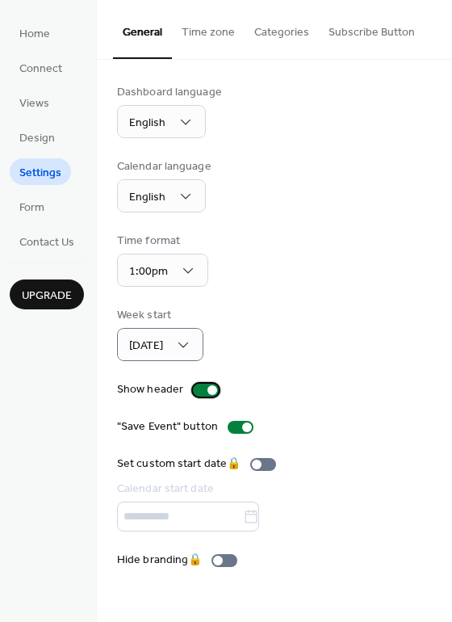
click at [208, 388] on div at bounding box center [213, 390] width 10 height 10
click at [199, 388] on div at bounding box center [200, 390] width 10 height 10
click at [242, 426] on div at bounding box center [247, 427] width 10 height 10
click at [218, 35] on button "Time zone" at bounding box center [208, 28] width 73 height 57
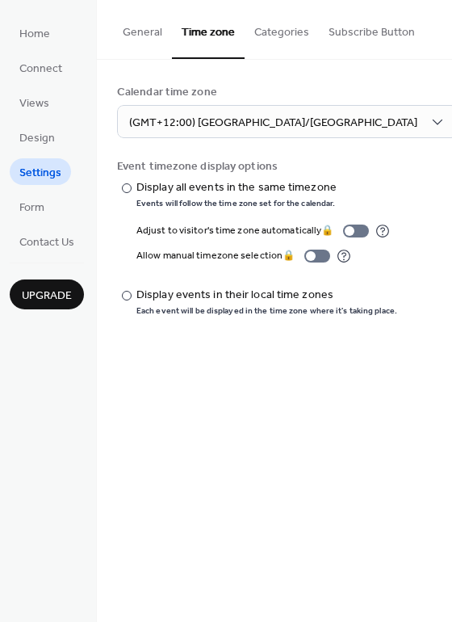
click at [285, 36] on button "Categories" at bounding box center [282, 28] width 74 height 57
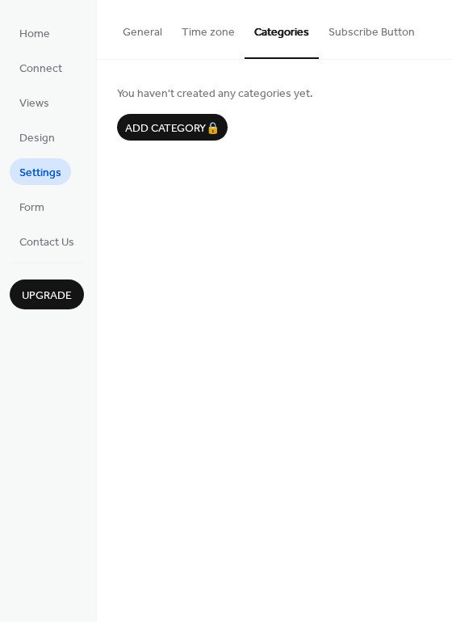
click at [357, 36] on button "Subscribe Button" at bounding box center [372, 28] width 106 height 57
